Goal: Transaction & Acquisition: Purchase product/service

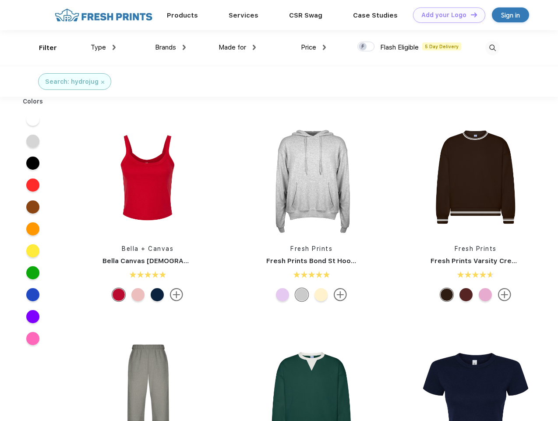
click at [446, 15] on link "Add your Logo Design Tool" at bounding box center [449, 14] width 72 height 15
click at [0, 0] on div "Design Tool" at bounding box center [0, 0] width 0 height 0
click at [470, 14] on link "Add your Logo Design Tool" at bounding box center [449, 14] width 72 height 15
click at [42, 48] on div "Filter" at bounding box center [48, 48] width 18 height 10
click at [103, 47] on span "Type" at bounding box center [98, 47] width 15 height 8
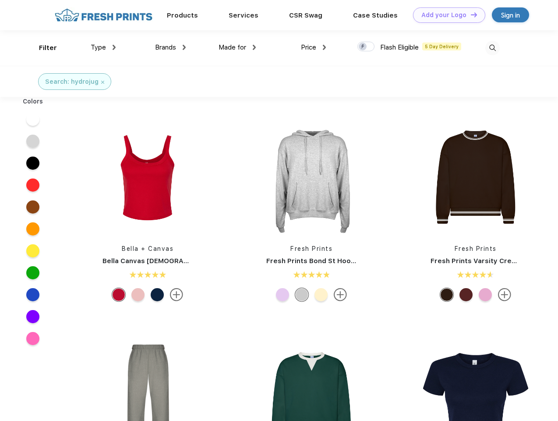
click at [171, 47] on span "Brands" at bounding box center [165, 47] width 21 height 8
click at [238, 47] on span "Made for" at bounding box center [233, 47] width 28 height 8
click at [314, 47] on span "Price" at bounding box center [308, 47] width 15 height 8
click at [366, 47] on div at bounding box center [366, 47] width 17 height 10
click at [363, 47] on input "checkbox" at bounding box center [361, 44] width 6 height 6
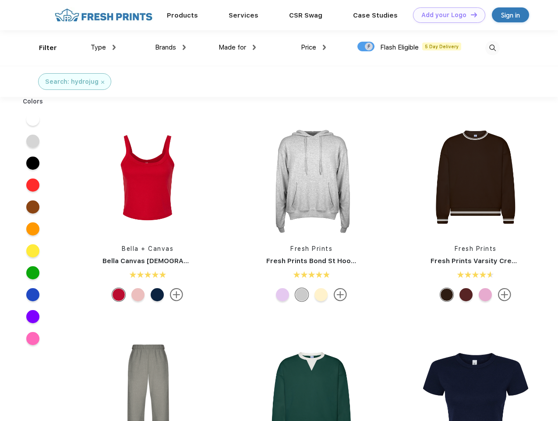
click at [493, 48] on img at bounding box center [493, 48] width 14 height 14
